Goal: Task Accomplishment & Management: Manage account settings

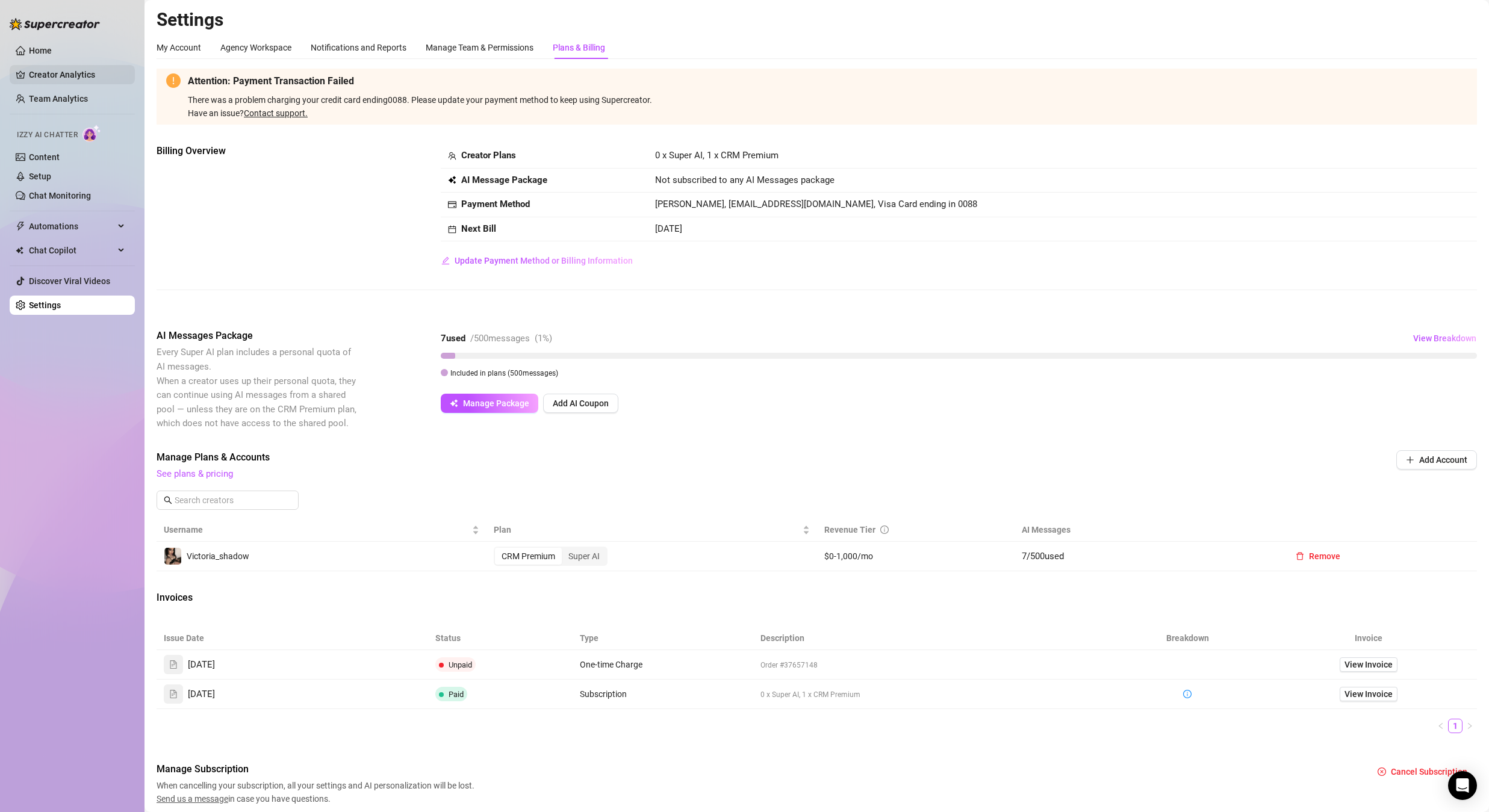
click at [48, 71] on link "Creator Analytics" at bounding box center [76, 74] width 96 height 19
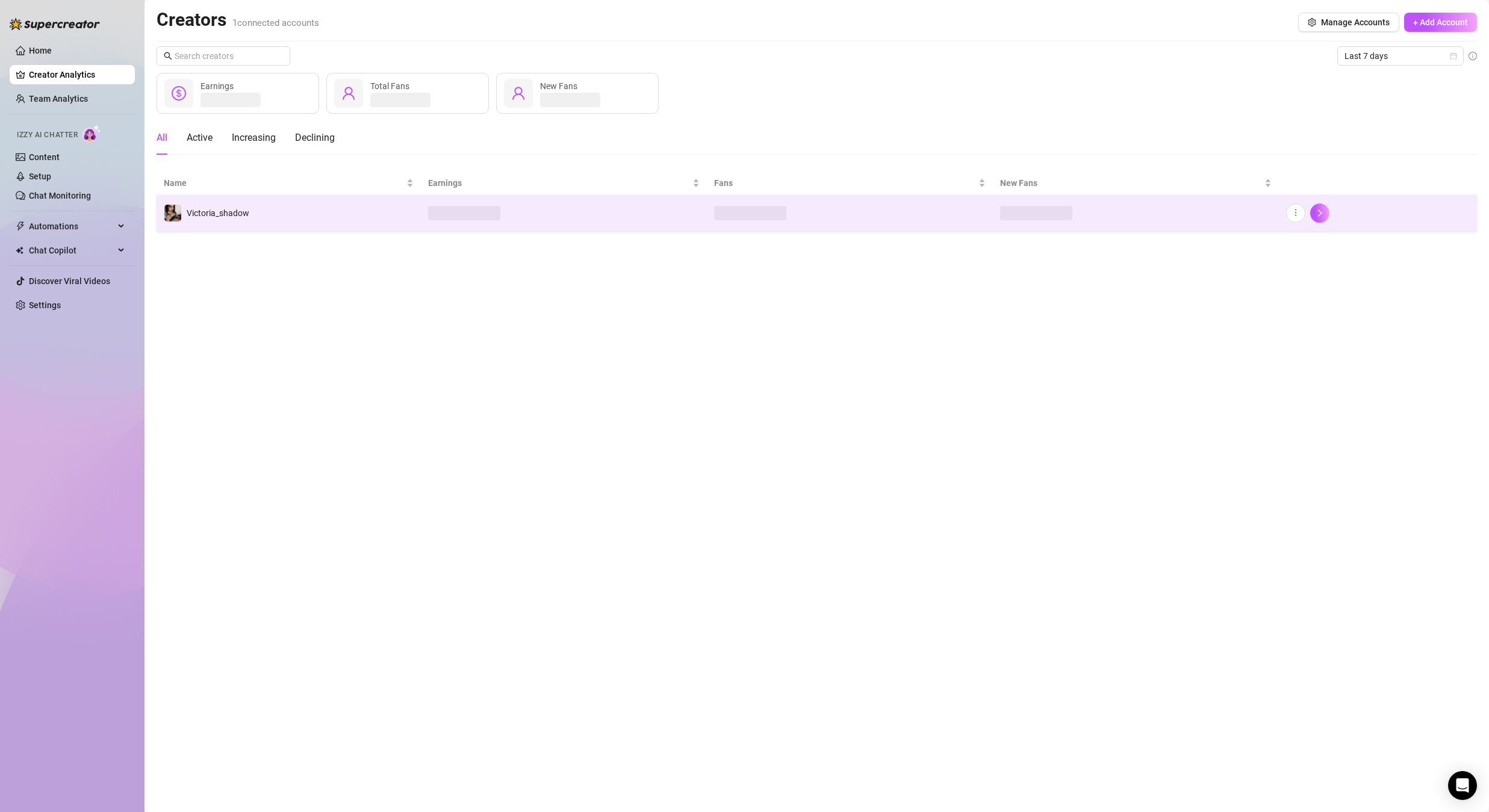
click at [305, 199] on td "Victoria_shadow" at bounding box center [288, 213] width 264 height 36
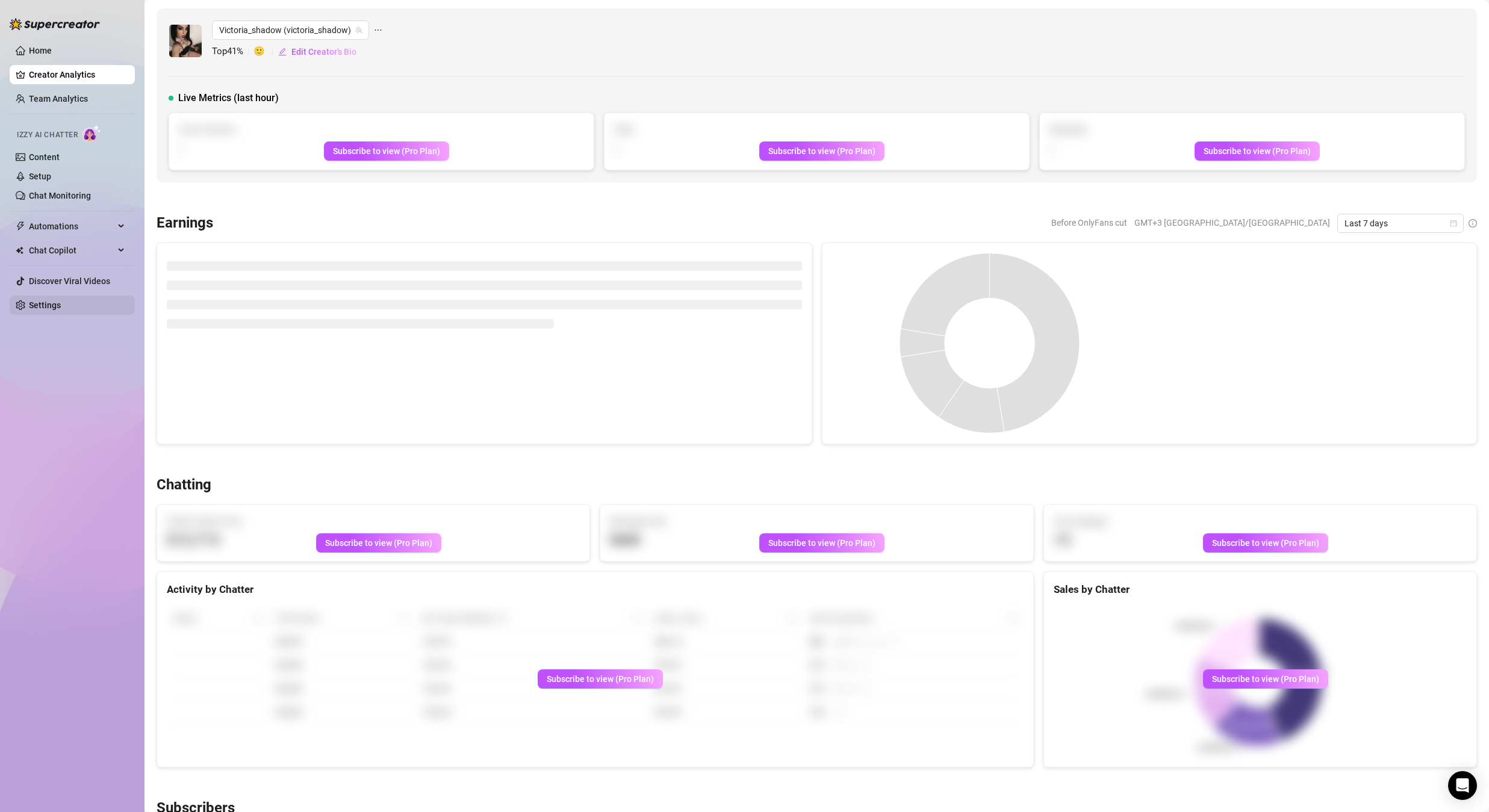
click at [61, 306] on link "Settings" at bounding box center [44, 305] width 32 height 9
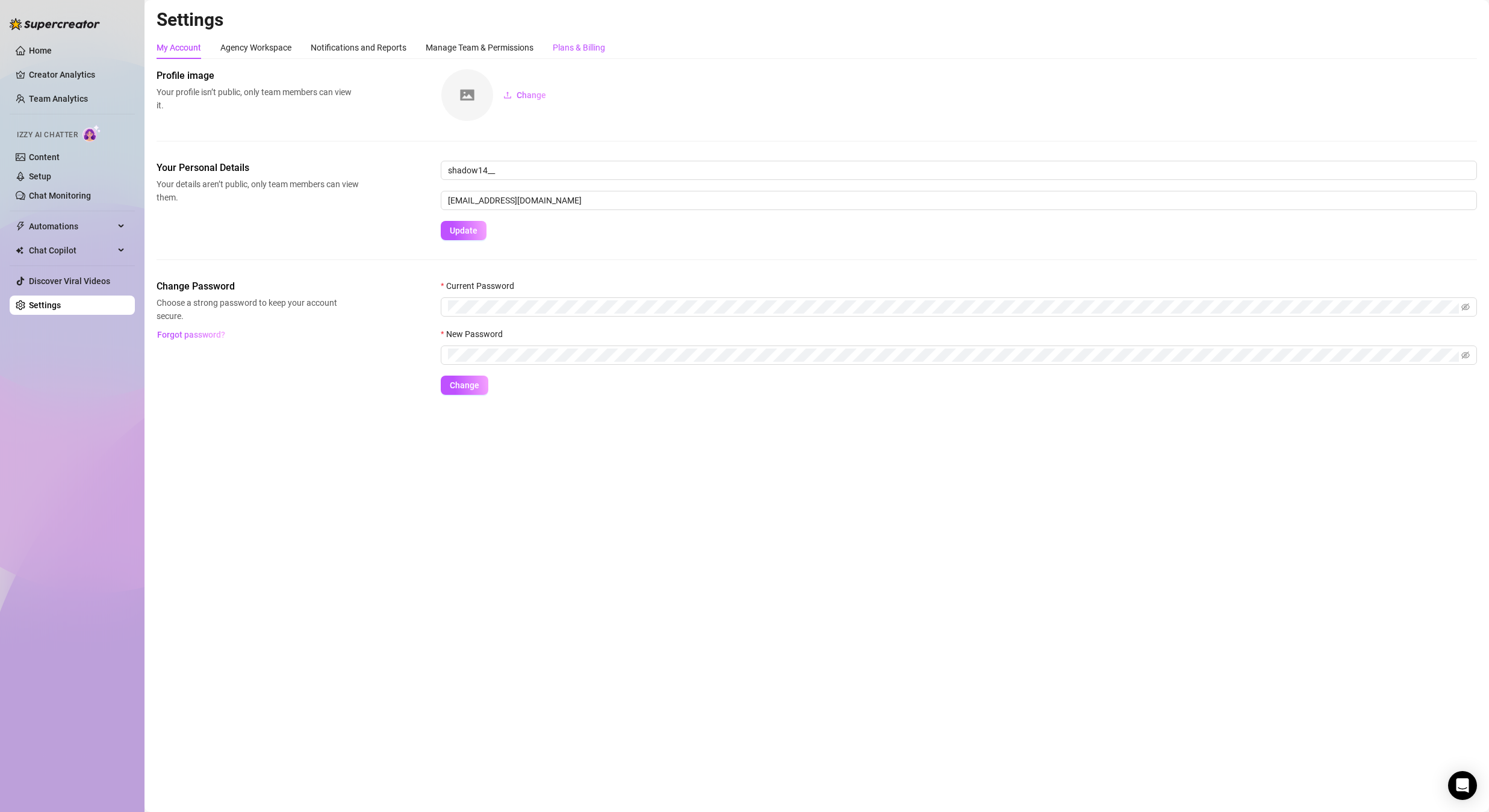
click at [567, 49] on div "Plans & Billing" at bounding box center [578, 47] width 52 height 14
